Goal: Task Accomplishment & Management: Use online tool/utility

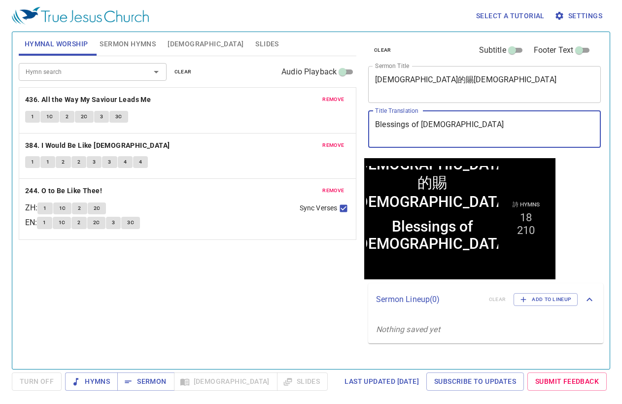
click at [544, 134] on textarea "Blessings of God" at bounding box center [484, 129] width 219 height 19
drag, startPoint x: 291, startPoint y: 105, endPoint x: 273, endPoint y: 105, distance: 17.7
click at [273, 105] on div "Hymnal Worship Sermon Hymns Bible Slides Hymn search Hymn search clear Audio Pl…" at bounding box center [311, 196] width 592 height 337
paste textarea "Hymn Singing and Prayer Service"
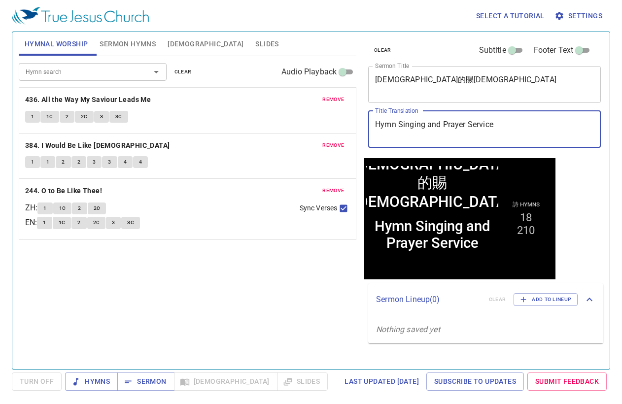
type textarea "Hymn Singing and Prayer Service"
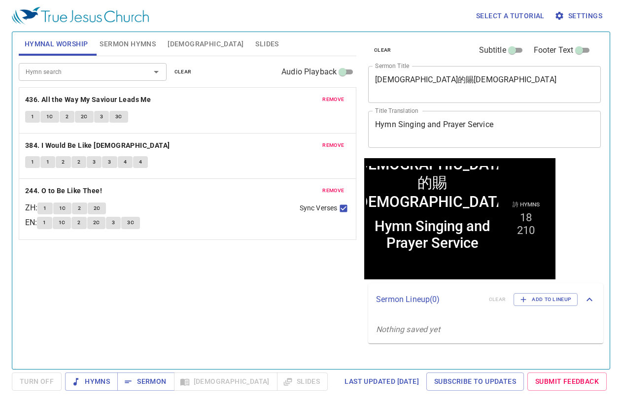
click at [534, 89] on textarea "神的賜福" at bounding box center [484, 84] width 219 height 19
drag, startPoint x: 490, startPoint y: 79, endPoint x: 284, endPoint y: 74, distance: 206.0
click at [284, 74] on div "Hymnal Worship Sermon Hymns Bible Slides Hymn search Hymn search clear Audio Pl…" at bounding box center [311, 196] width 592 height 337
paste textarea "唱詩禱告會"
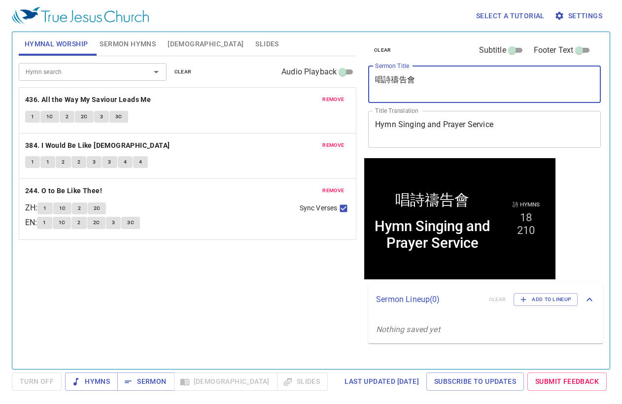
type textarea "唱詩禱告會"
drag, startPoint x: 173, startPoint y: 67, endPoint x: 179, endPoint y: 67, distance: 5.9
click at [177, 67] on button "clear" at bounding box center [183, 72] width 29 height 12
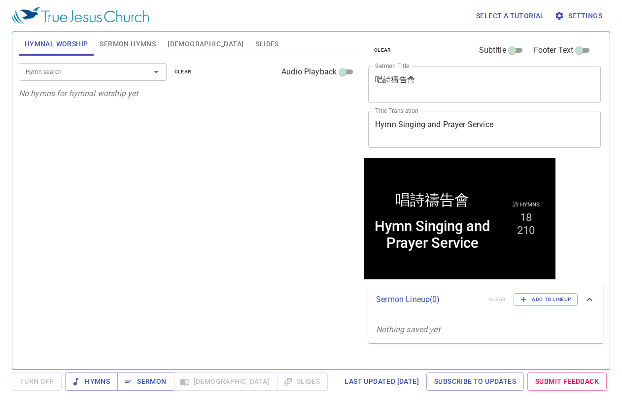
click at [132, 49] on span "Sermon Hymns" at bounding box center [128, 44] width 56 height 12
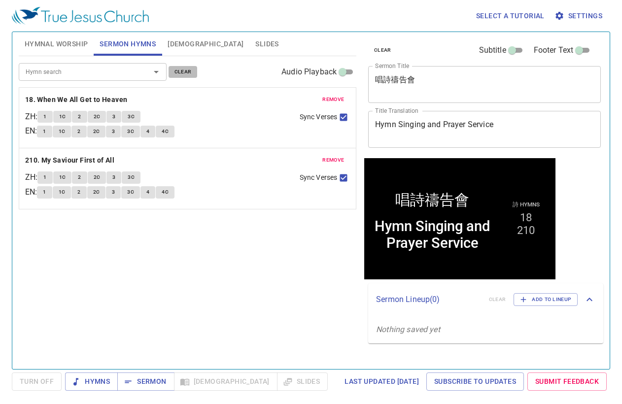
drag, startPoint x: 172, startPoint y: 72, endPoint x: 178, endPoint y: 74, distance: 6.2
click at [174, 73] on button "clear" at bounding box center [183, 72] width 29 height 12
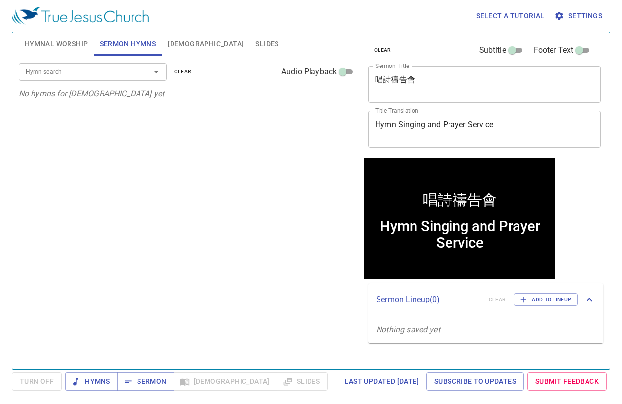
click at [126, 76] on input "Hymn search" at bounding box center [78, 71] width 113 height 11
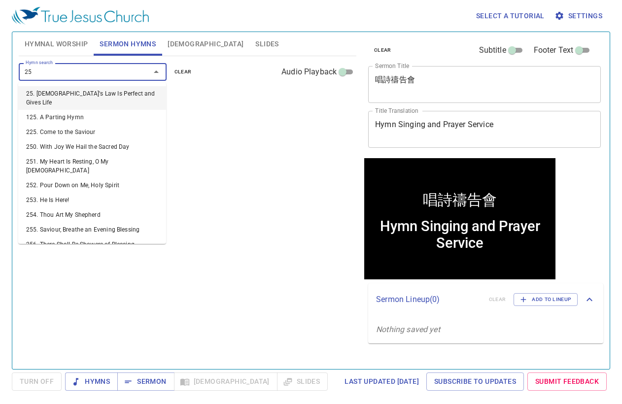
type input "259"
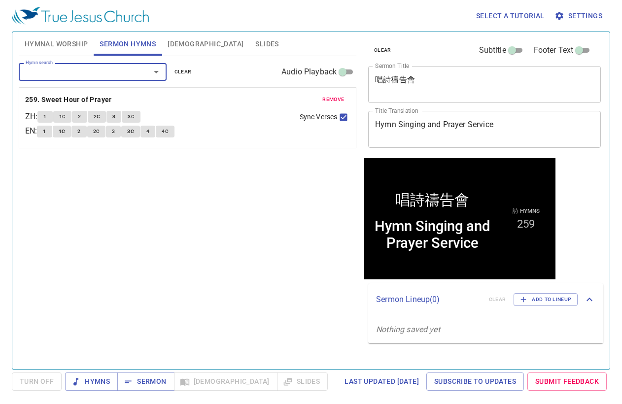
click at [61, 46] on span "Hymnal Worship" at bounding box center [57, 44] width 64 height 12
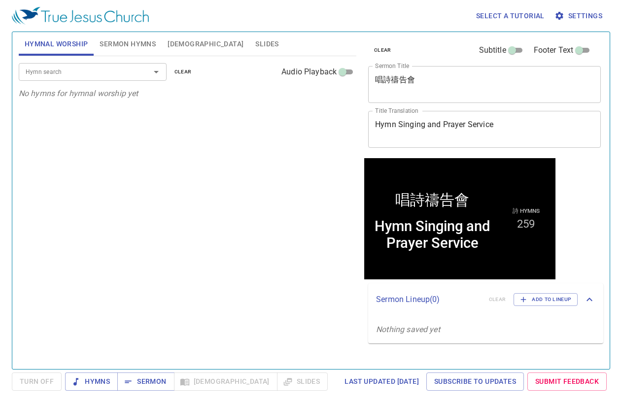
click at [93, 76] on input "Hymn search" at bounding box center [78, 71] width 113 height 11
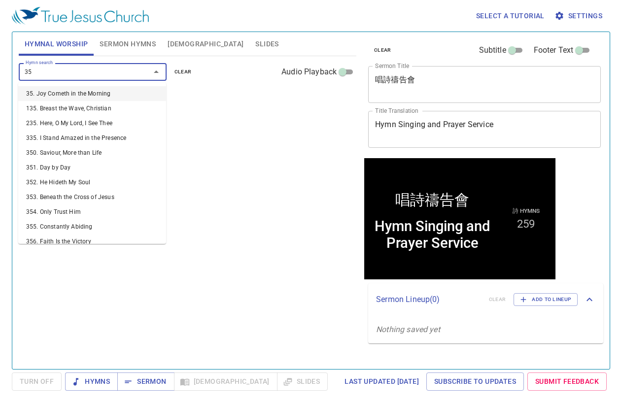
type input "351"
type input "353"
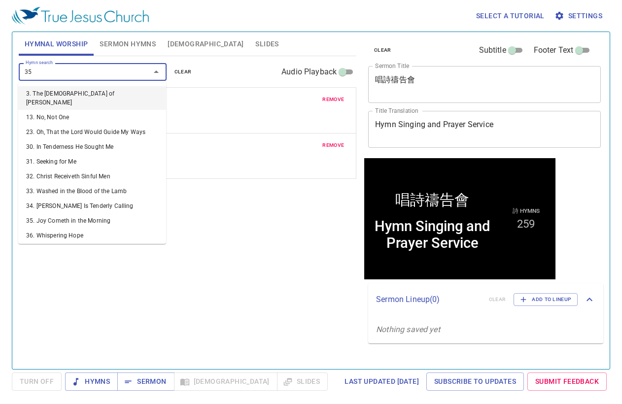
type input "358"
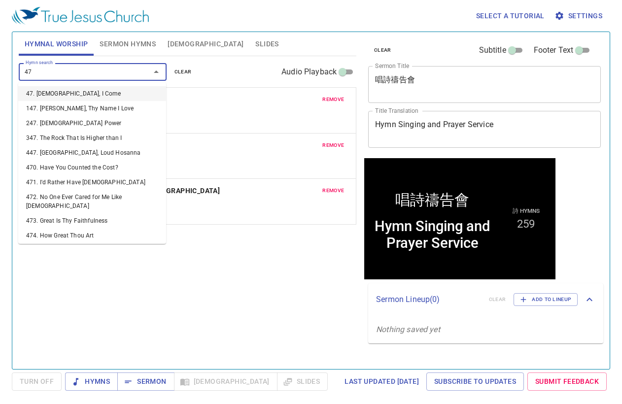
type input "479"
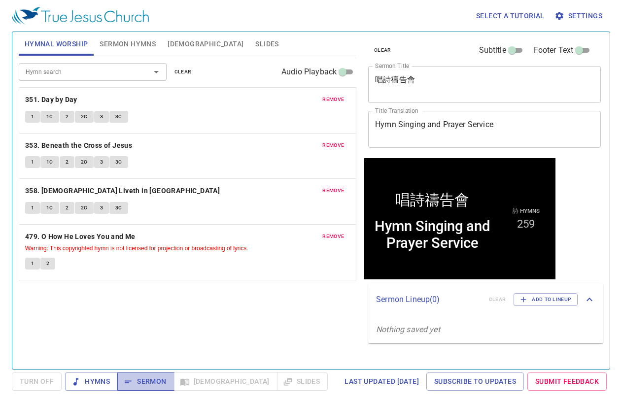
click at [154, 382] on span "Sermon" at bounding box center [145, 381] width 41 height 12
click at [261, 30] on div "Select a tutorial Settings" at bounding box center [309, 16] width 594 height 32
click at [174, 306] on div "Hymn search Hymn search clear Audio Playback remove 351. Day by Day 1 1C 2 2C 3…" at bounding box center [188, 208] width 338 height 304
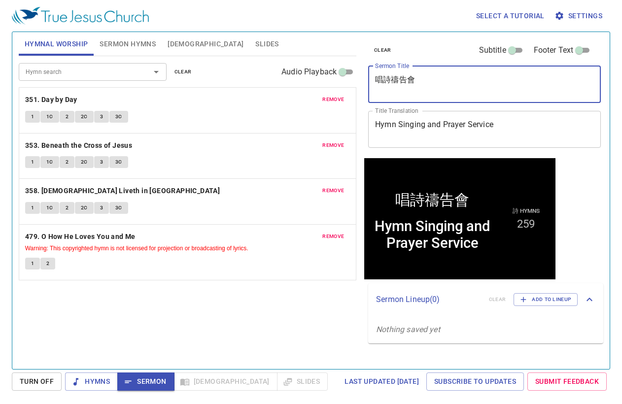
drag, startPoint x: 416, startPoint y: 86, endPoint x: 389, endPoint y: 85, distance: 27.1
click at [389, 85] on textarea "唱詩禱告會" at bounding box center [484, 84] width 219 height 19
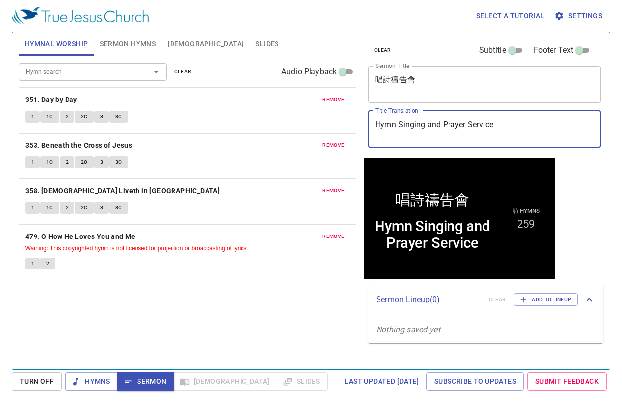
drag, startPoint x: 501, startPoint y: 130, endPoint x: 282, endPoint y: 129, distance: 219.3
click at [282, 129] on div "Hymnal Worship Sermon Hymns Bible Slides Hymn search Hymn search clear Audio Pl…" at bounding box center [311, 196] width 592 height 337
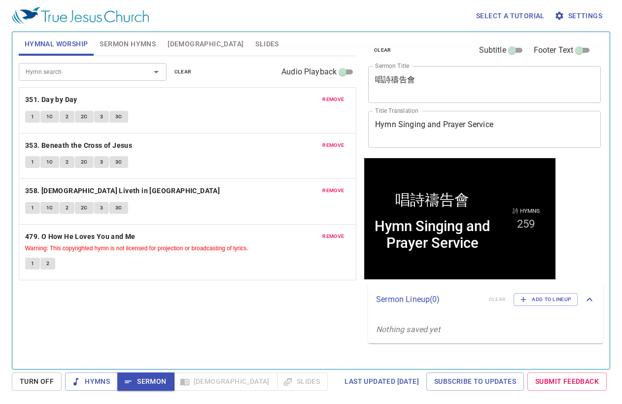
click at [103, 336] on div "Hymn search Hymn search clear Audio Playback remove 351. Day by Day 1 1C 2 2C 3…" at bounding box center [188, 208] width 338 height 304
click at [0, 0] on span "Hymns" at bounding box center [0, 0] width 0 height 0
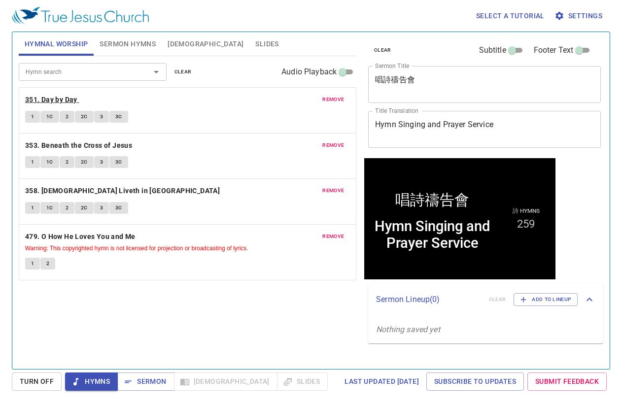
click at [74, 101] on b "351. Day by Day" at bounding box center [51, 100] width 52 height 12
click at [143, 38] on span "Sermon Hymns" at bounding box center [128, 44] width 56 height 12
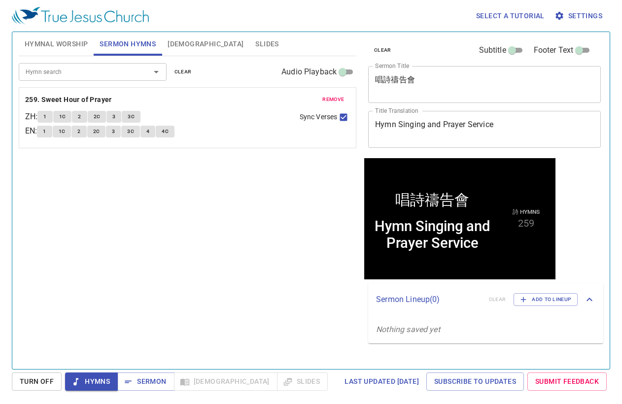
click at [70, 47] on span "Hymnal Worship" at bounding box center [57, 44] width 64 height 12
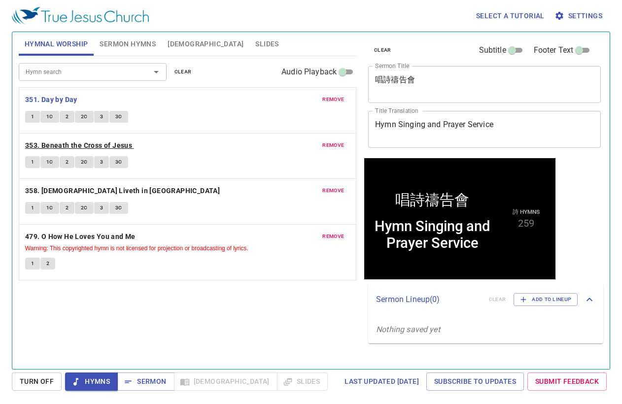
click at [61, 139] on b "353. Beneath the Cross of Jesus" at bounding box center [78, 145] width 107 height 12
click at [74, 185] on b "358. Christ Liveth in Me" at bounding box center [122, 191] width 195 height 12
click at [155, 385] on span "Sermon" at bounding box center [145, 381] width 41 height 12
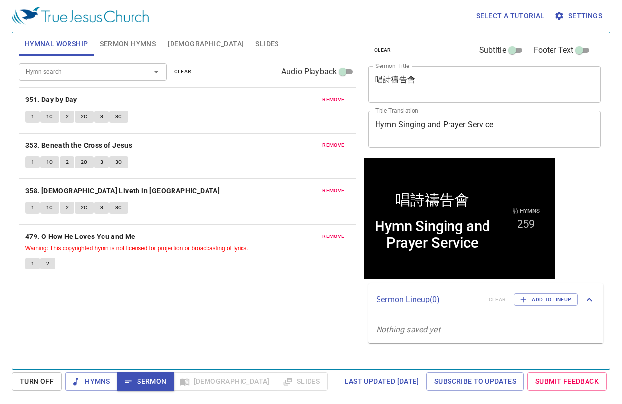
click at [146, 45] on span "Sermon Hymns" at bounding box center [128, 44] width 56 height 12
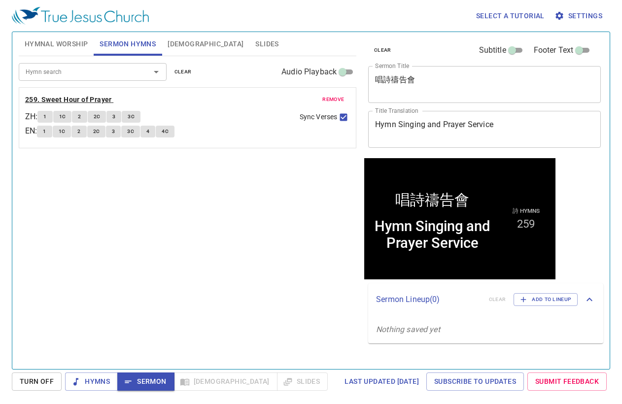
click at [62, 97] on b "259. Sweet Hour of Prayer" at bounding box center [68, 100] width 87 height 12
click at [140, 382] on span "Sermon" at bounding box center [145, 381] width 41 height 12
drag, startPoint x: 211, startPoint y: 44, endPoint x: 215, endPoint y: 55, distance: 12.0
click at [255, 44] on span "Slides" at bounding box center [266, 44] width 23 height 12
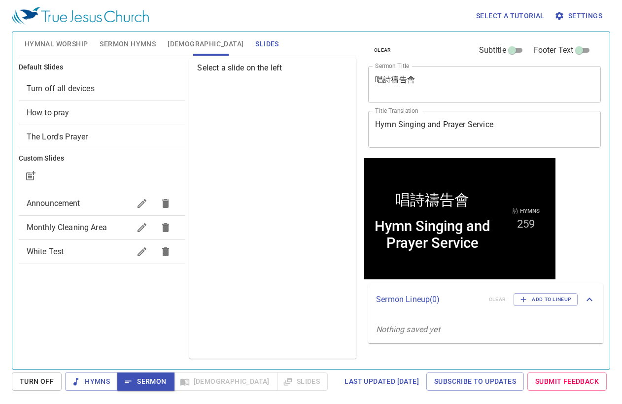
click at [81, 116] on span "How to pray" at bounding box center [102, 113] width 151 height 12
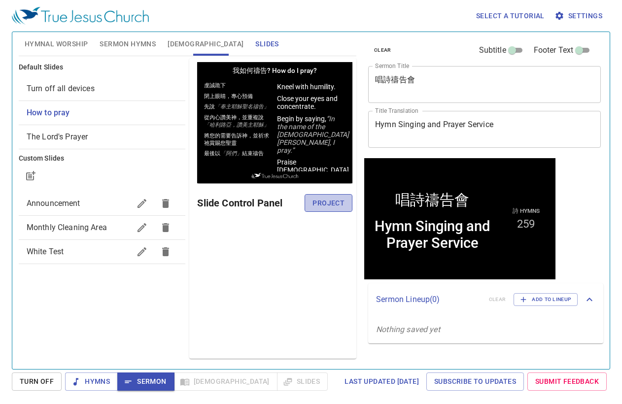
click at [334, 204] on span "Project" at bounding box center [328, 203] width 32 height 12
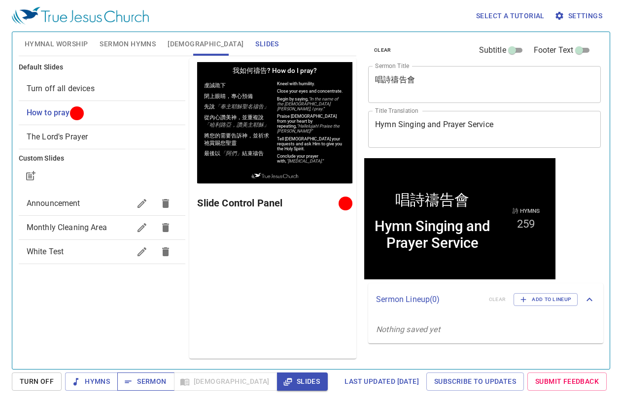
click at [151, 387] on span "Sermon" at bounding box center [145, 381] width 41 height 12
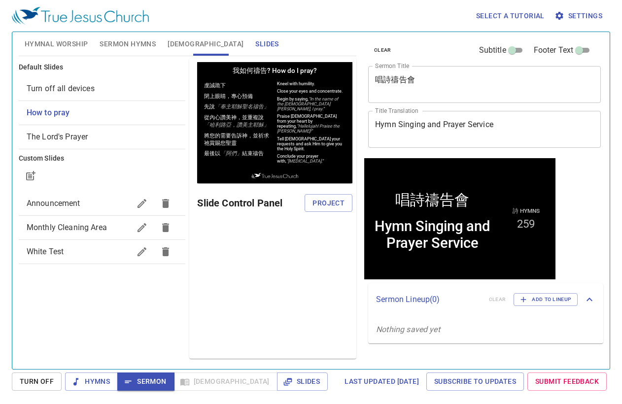
click at [173, 46] on span "[DEMOGRAPHIC_DATA]" at bounding box center [206, 44] width 76 height 12
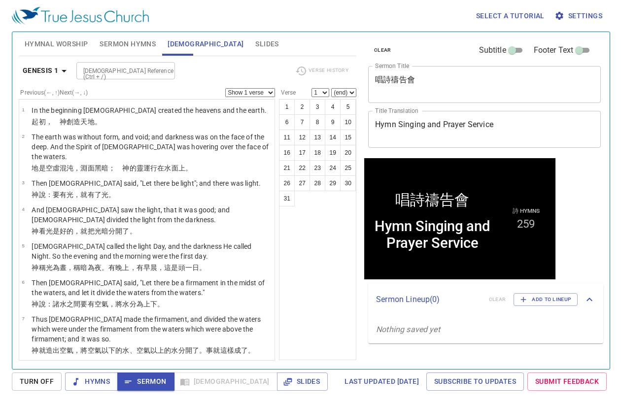
click at [181, 17] on div "Select a tutorial Settings" at bounding box center [309, 16] width 594 height 32
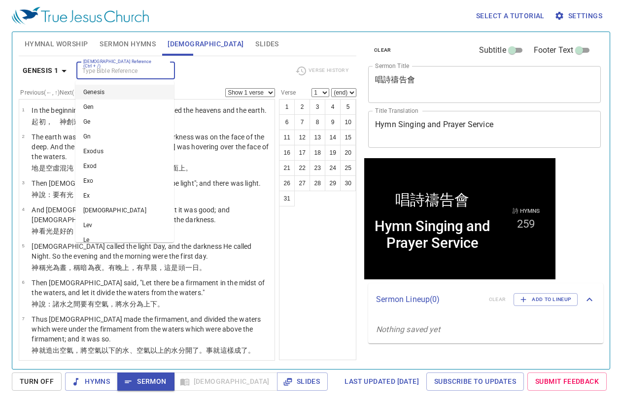
click at [152, 74] on input "[DEMOGRAPHIC_DATA] Reference (Ctrl + /)" at bounding box center [117, 70] width 76 height 11
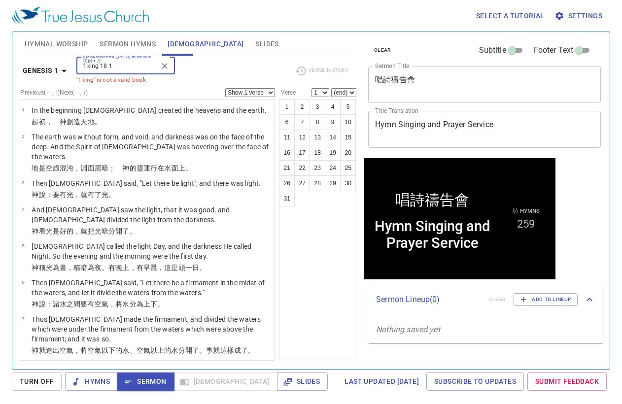
click at [97, 64] on input "1 king 18 1" at bounding box center [117, 65] width 76 height 11
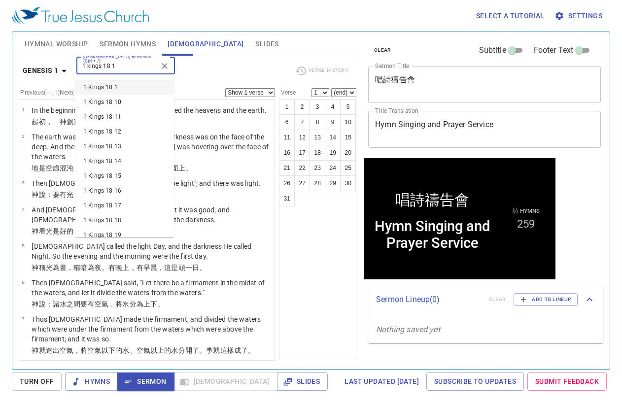
type input "1 kings 18 1"
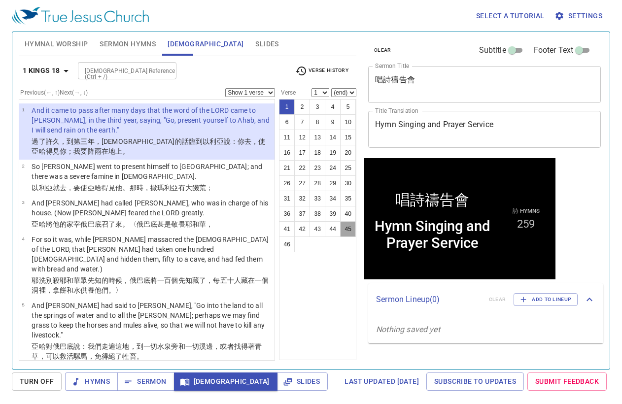
click at [353, 228] on button "45" at bounding box center [348, 229] width 16 height 16
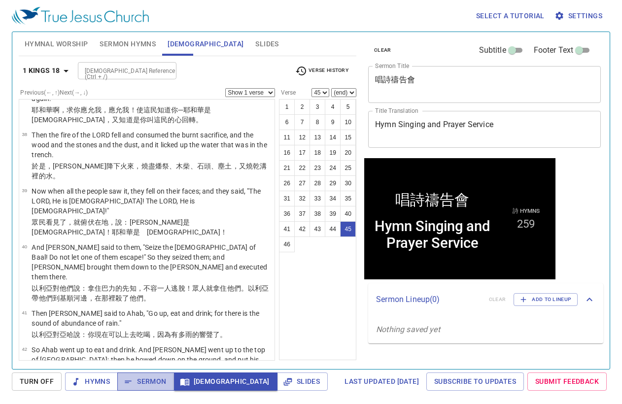
click at [148, 381] on span "Sermon" at bounding box center [145, 381] width 41 height 12
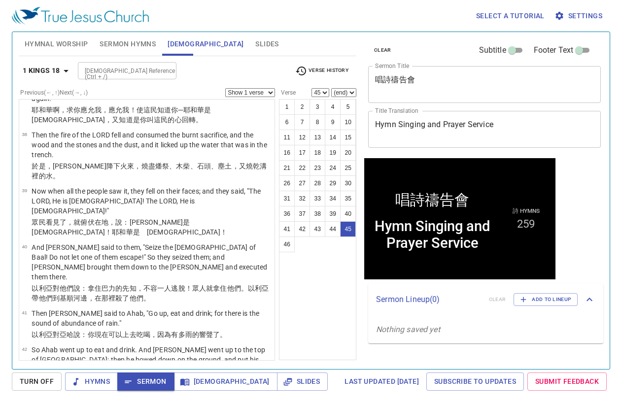
scroll to position [1907, 0]
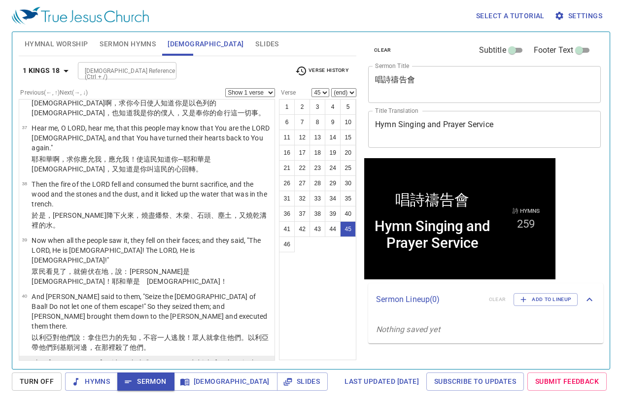
click at [123, 358] on p "Then [PERSON_NAME] said to Ahab, "Go up, eat and drink; for there is the sound …" at bounding box center [152, 368] width 240 height 20
select select "41"
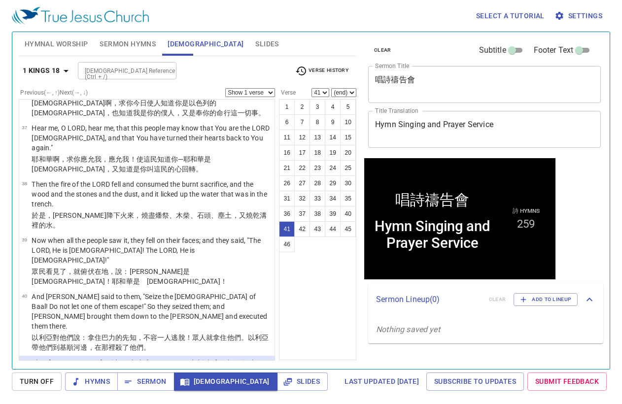
click at [343, 91] on select "(end) 42 43 44 45 46" at bounding box center [343, 92] width 25 height 9
select select "44"
click at [332, 88] on select "(end) 42 43 44 45 46" at bounding box center [343, 92] width 25 height 9
click at [270, 48] on div "Hymnal Worship Sermon Hymns Bible Slides" at bounding box center [188, 44] width 338 height 24
click at [185, 358] on p "Then [PERSON_NAME] said to Ahab, "Go up, eat and drink; for there is the sound …" at bounding box center [152, 368] width 240 height 20
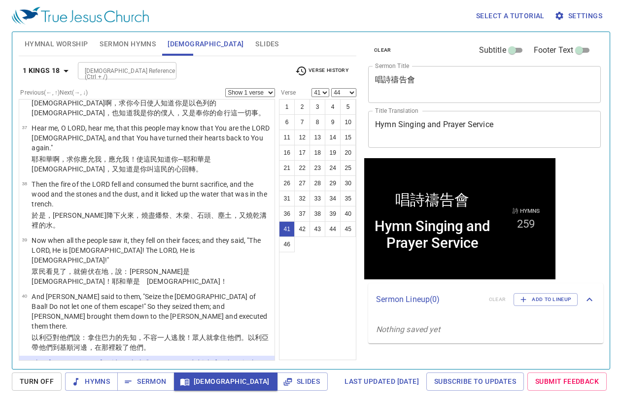
click at [265, 91] on select "Show 1 verse Show 2 verses Show 3 verses Show 4 verses Show 5 verses" at bounding box center [250, 92] width 50 height 9
click at [225, 88] on select "Show 1 verse Show 2 verses Show 3 verses Show 4 verses Show 5 verses" at bounding box center [250, 92] width 50 height 9
click at [263, 88] on select "Show 1 verse Show 2 verses Show 3 verses Show 4 verses Show 5 verses" at bounding box center [250, 92] width 50 height 9
select select "1"
click at [225, 88] on select "Show 1 verse Show 2 verses Show 3 verses Show 4 verses Show 5 verses" at bounding box center [250, 92] width 50 height 9
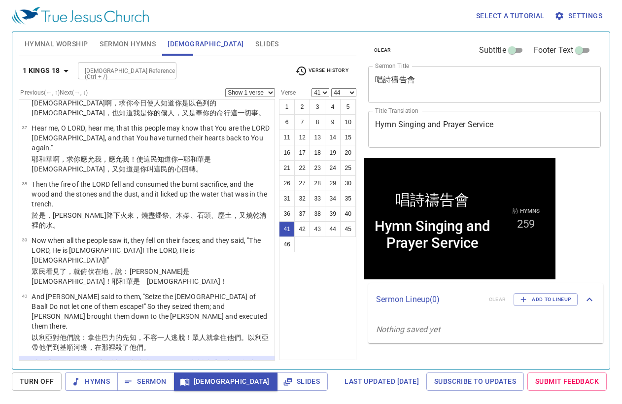
select select "45"
select select
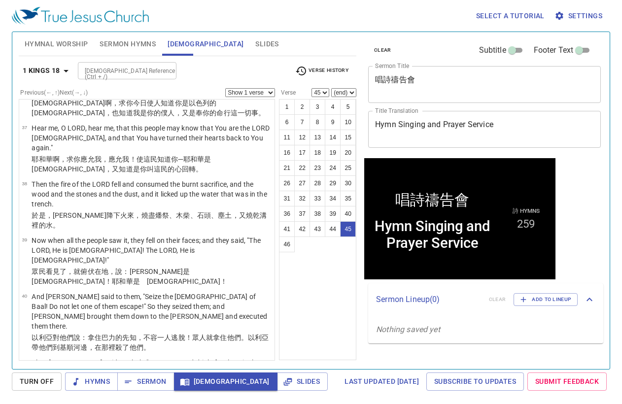
scroll to position [1956, 0]
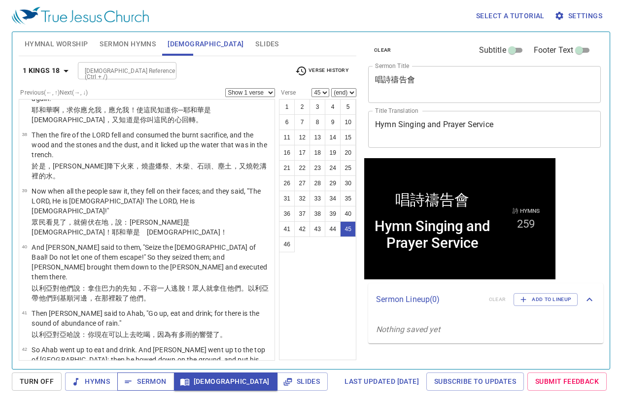
click at [138, 384] on span "Sermon" at bounding box center [145, 381] width 41 height 12
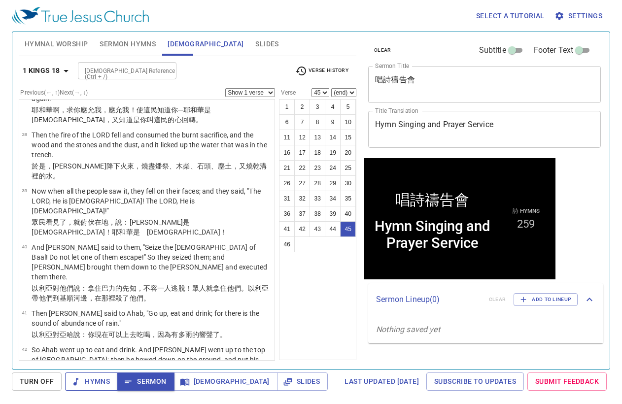
click at [0, 0] on span "Hymns" at bounding box center [0, 0] width 0 height 0
click at [70, 42] on span "Hymnal Worship" at bounding box center [57, 44] width 64 height 12
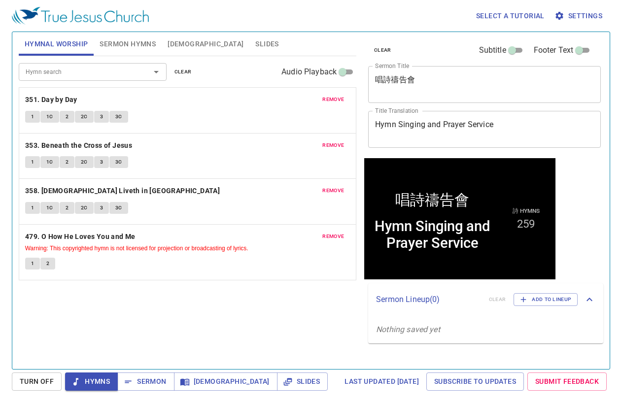
click at [178, 74] on span "clear" at bounding box center [182, 72] width 17 height 9
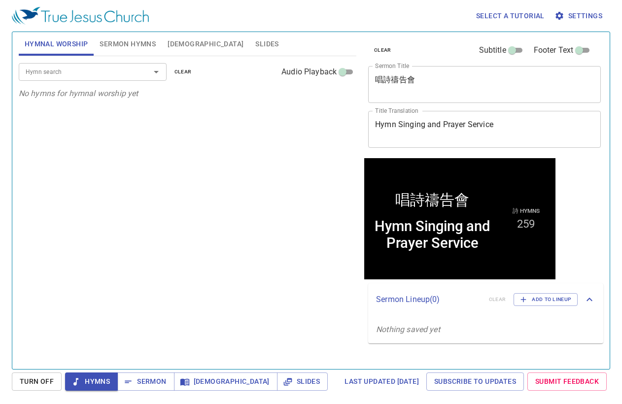
click at [92, 74] on input "Hymn search" at bounding box center [78, 71] width 113 height 11
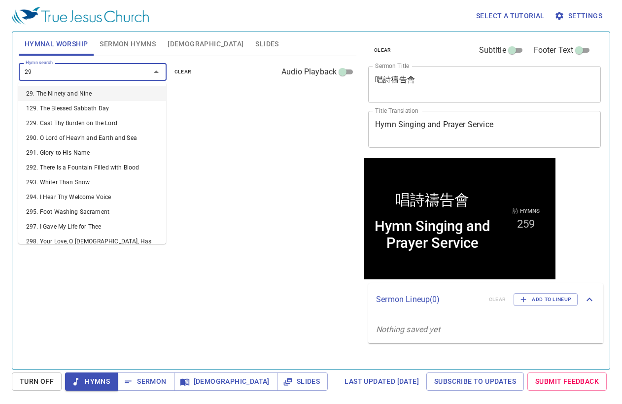
type input "292"
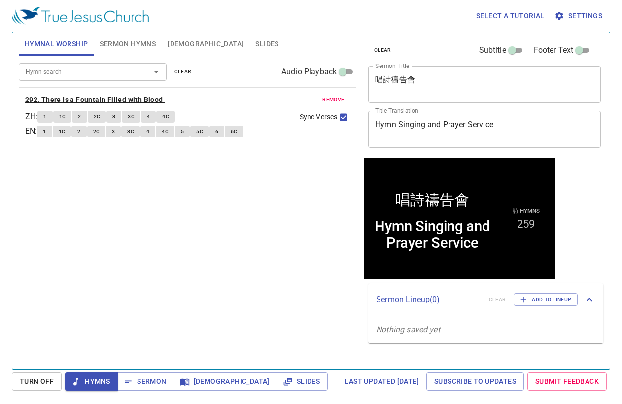
click at [139, 96] on b "292. There Is a Fountain Filled with Blood" at bounding box center [94, 100] width 138 height 12
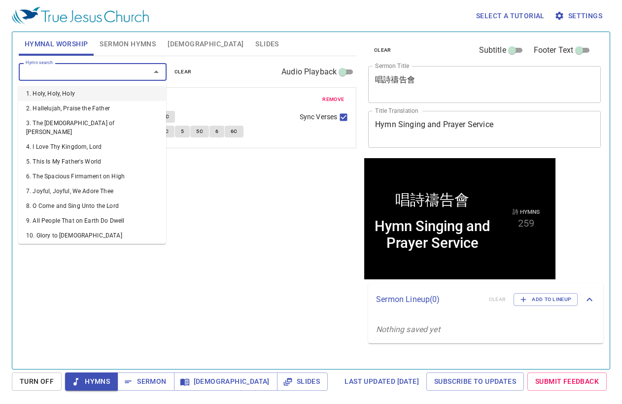
click at [102, 74] on input "Hymn search" at bounding box center [78, 71] width 113 height 11
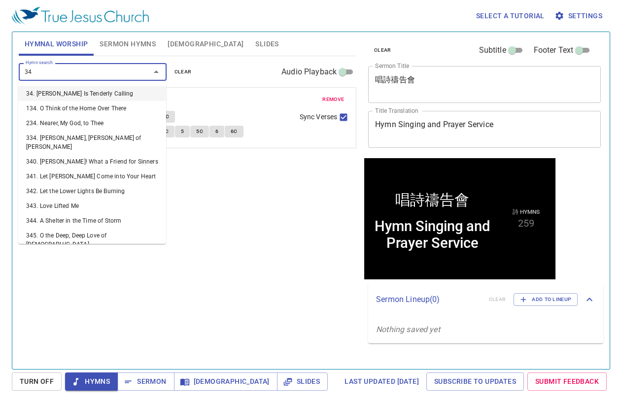
type input "343"
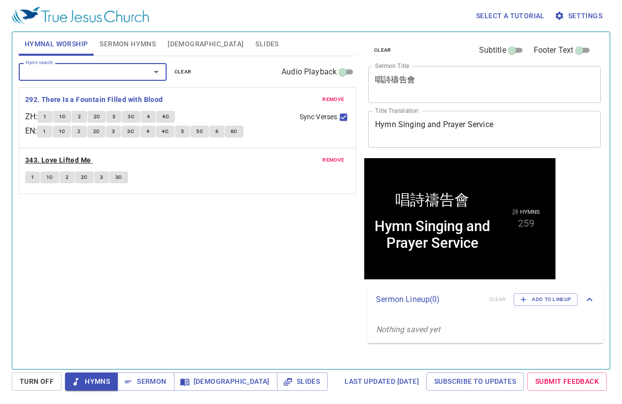
click at [50, 158] on b "343. Love Lifted Me" at bounding box center [58, 160] width 66 height 12
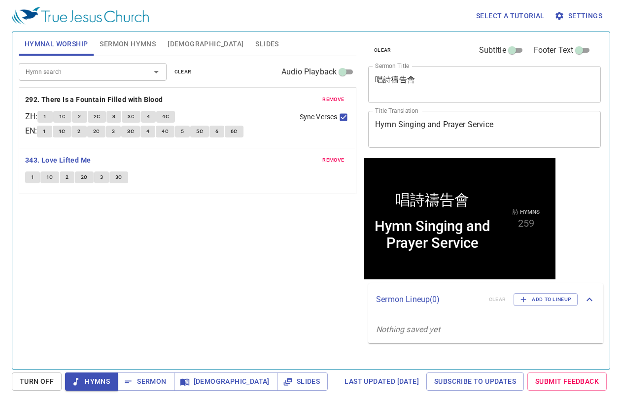
drag, startPoint x: 139, startPoint y: 68, endPoint x: 122, endPoint y: 38, distance: 34.4
click at [137, 68] on div at bounding box center [149, 72] width 26 height 14
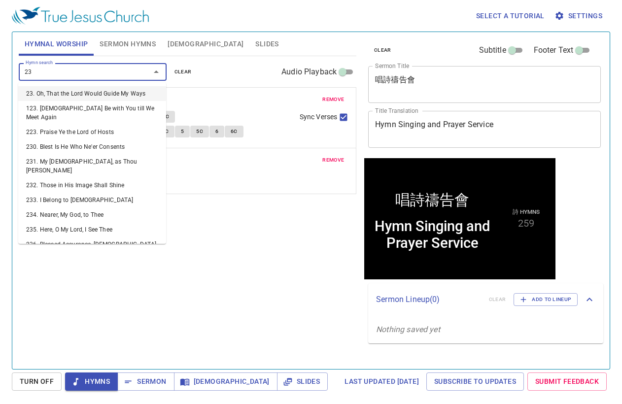
type input "236"
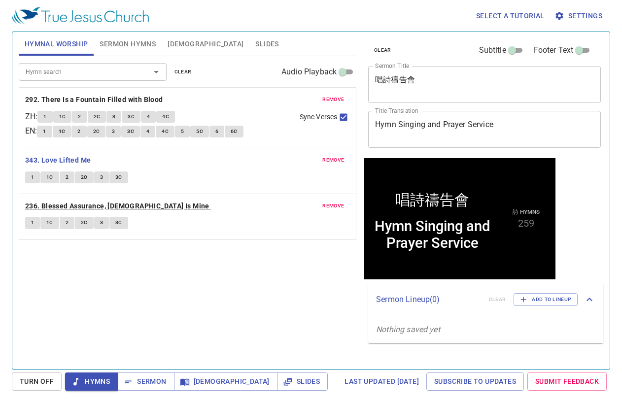
click at [111, 204] on b "236. Blessed Assurance, [DEMOGRAPHIC_DATA] Is Mine" at bounding box center [117, 206] width 184 height 12
click at [142, 70] on div at bounding box center [149, 72] width 26 height 14
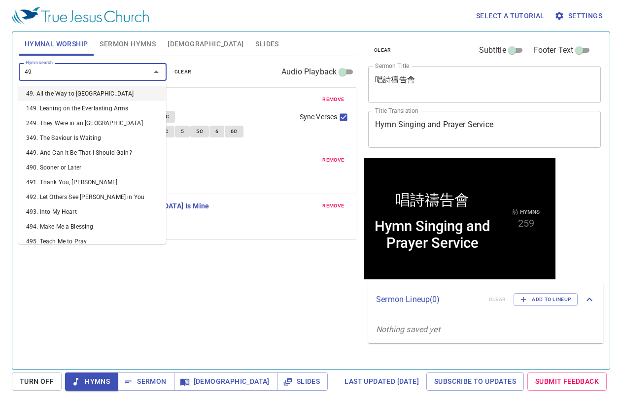
type input "491"
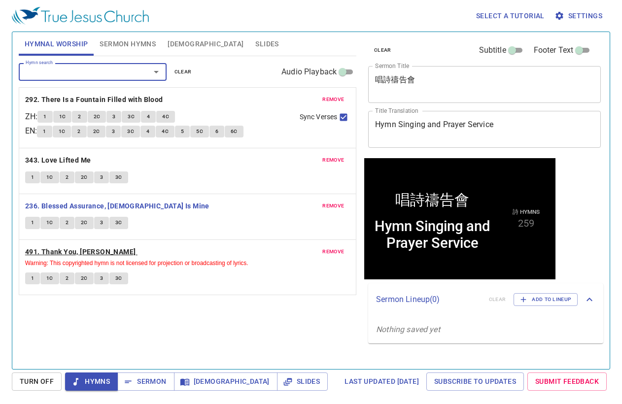
click at [77, 254] on b "491. Thank You, [PERSON_NAME]" at bounding box center [80, 252] width 111 height 12
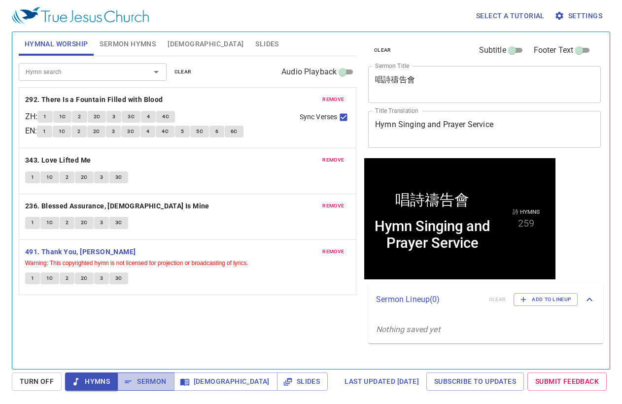
click at [0, 0] on span "Sermon" at bounding box center [0, 0] width 0 height 0
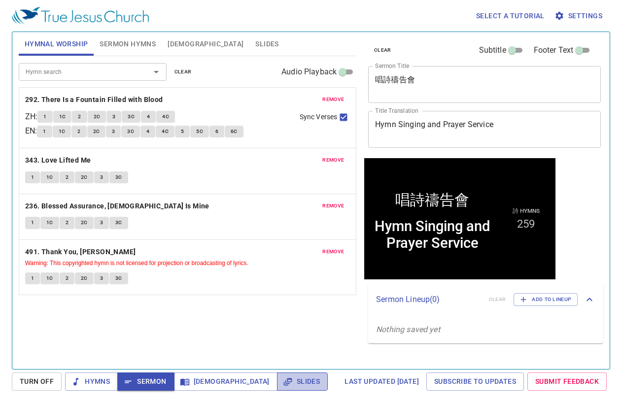
click at [0, 0] on span "Slides" at bounding box center [0, 0] width 0 height 0
click at [0, 0] on span "Sermon" at bounding box center [0, 0] width 0 height 0
